Goal: Check status: Check status

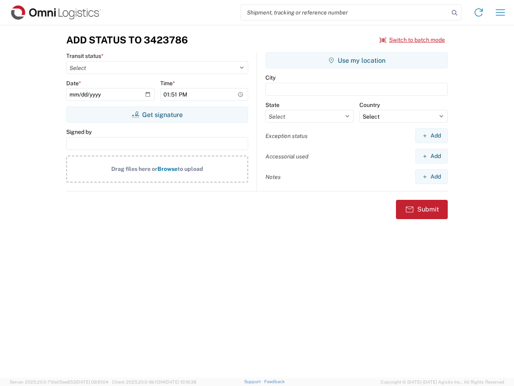
click at [345, 12] on input "search" at bounding box center [345, 12] width 208 height 15
click at [455, 13] on icon at bounding box center [454, 12] width 11 height 11
click at [479, 12] on icon at bounding box center [478, 12] width 13 height 13
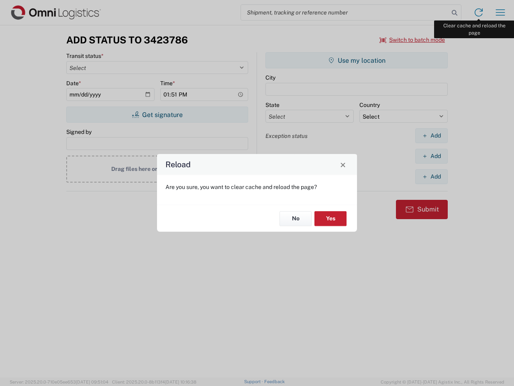
click at [500, 12] on div "Reload Are you sure, you want to clear cache and reload the page? No Yes" at bounding box center [257, 193] width 514 height 386
click at [413, 40] on div "Reload Are you sure, you want to clear cache and reload the page? No Yes" at bounding box center [257, 193] width 514 height 386
click at [157, 114] on div "Reload Are you sure, you want to clear cache and reload the page? No Yes" at bounding box center [257, 193] width 514 height 386
click at [357, 60] on div "Reload Are you sure, you want to clear cache and reload the page? No Yes" at bounding box center [257, 193] width 514 height 386
click at [431, 135] on div "Reload Are you sure, you want to clear cache and reload the page? No Yes" at bounding box center [257, 193] width 514 height 386
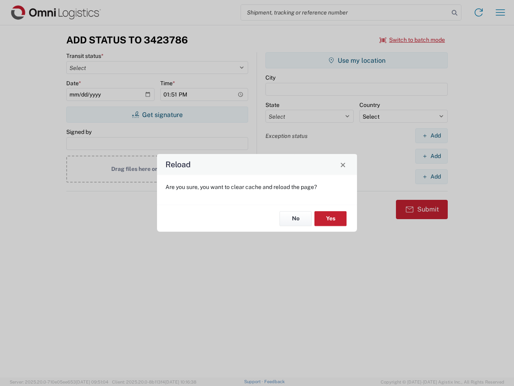
click at [431, 156] on div "Reload Are you sure, you want to clear cache and reload the page? No Yes" at bounding box center [257, 193] width 514 height 386
click at [431, 176] on div "Reload Are you sure, you want to clear cache and reload the page? No Yes" at bounding box center [257, 193] width 514 height 386
